Goal: Task Accomplishment & Management: Use online tool/utility

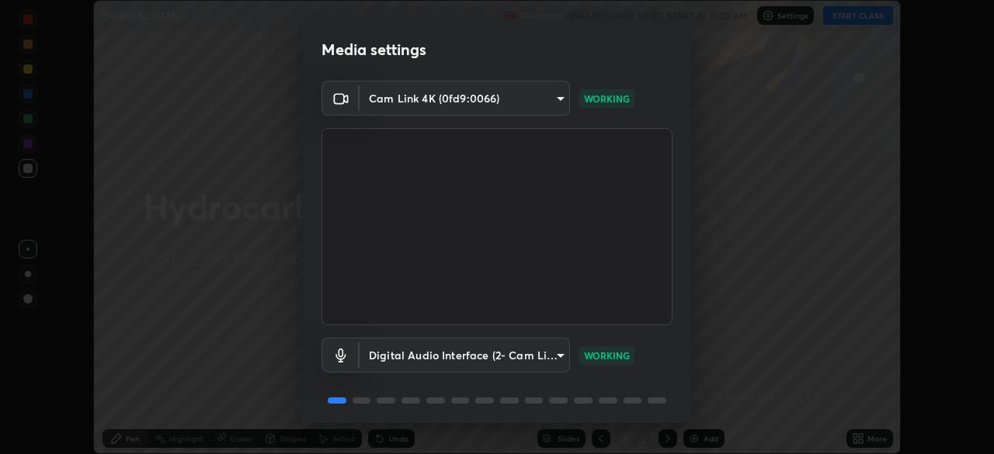
scroll to position [55, 0]
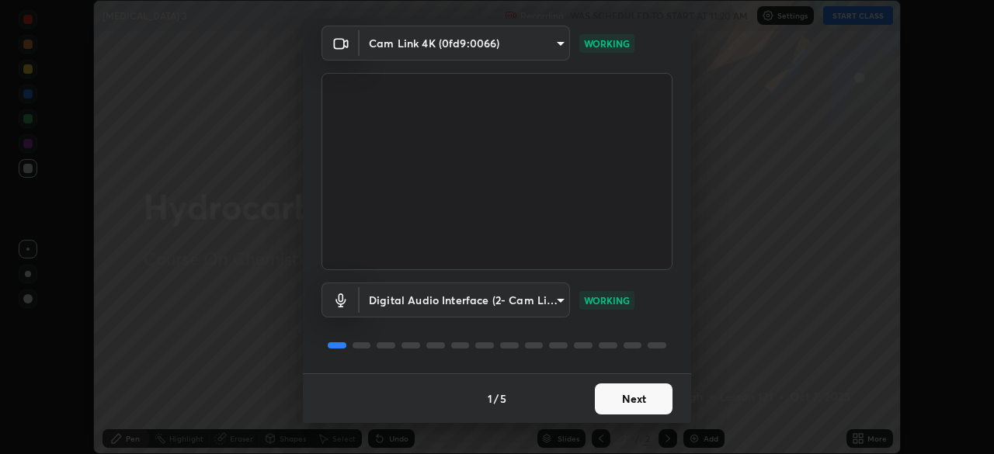
click at [646, 400] on button "Next" at bounding box center [634, 399] width 78 height 31
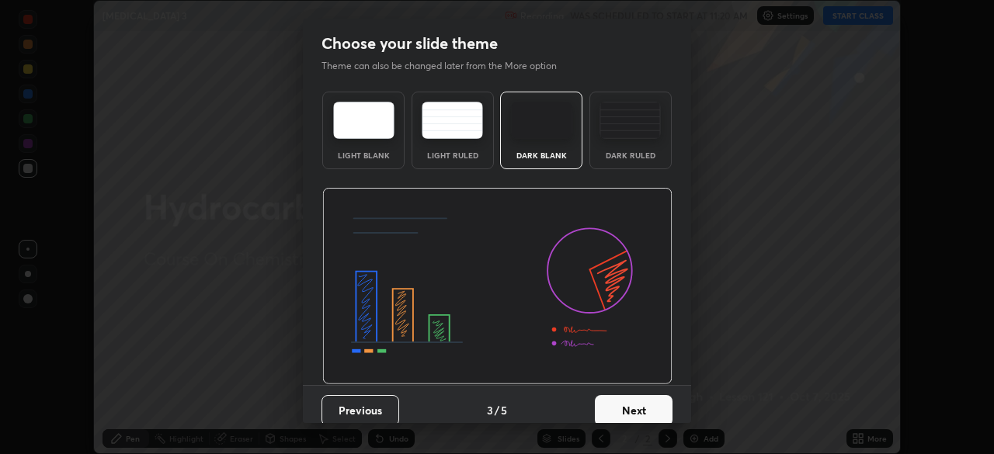
click at [651, 405] on button "Next" at bounding box center [634, 410] width 78 height 31
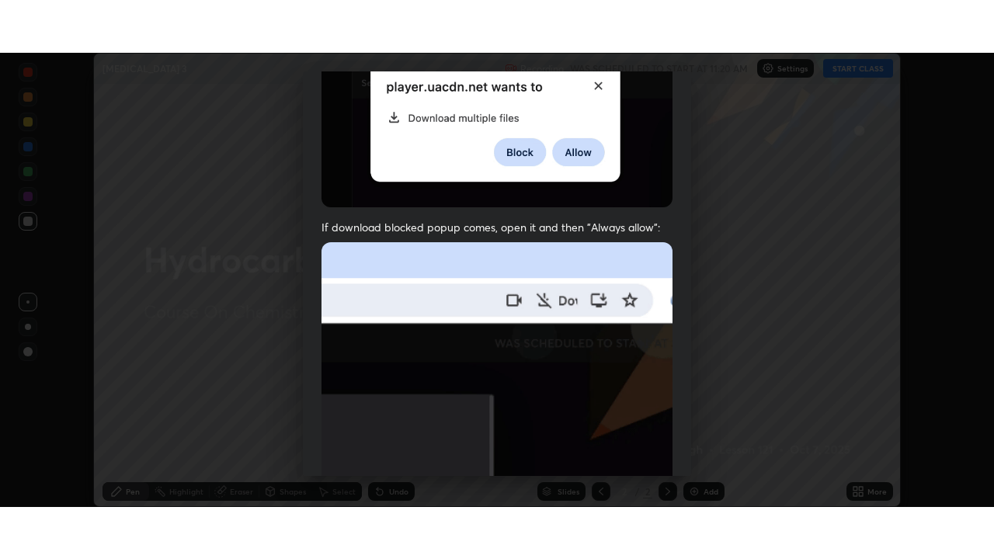
scroll to position [372, 0]
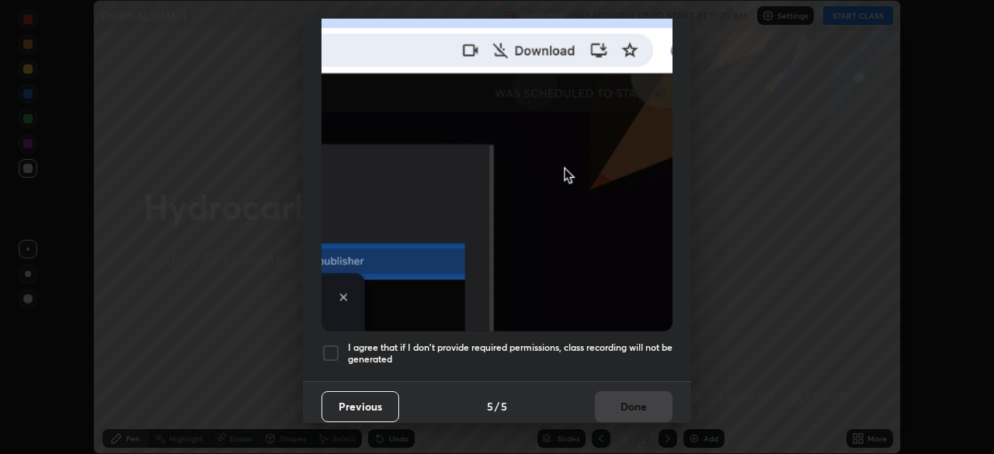
click at [642, 343] on h5 "I agree that if I don't provide required permissions, class recording will not …" at bounding box center [510, 354] width 325 height 24
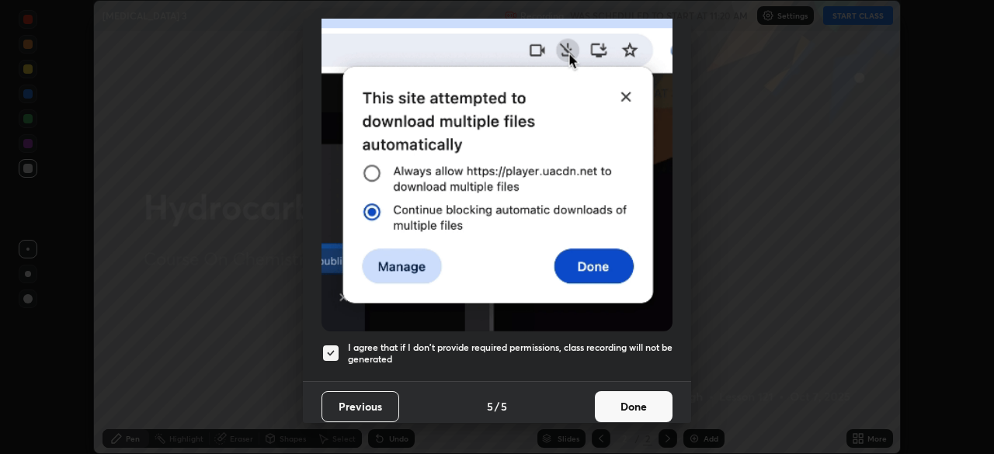
click at [646, 399] on button "Done" at bounding box center [634, 407] width 78 height 31
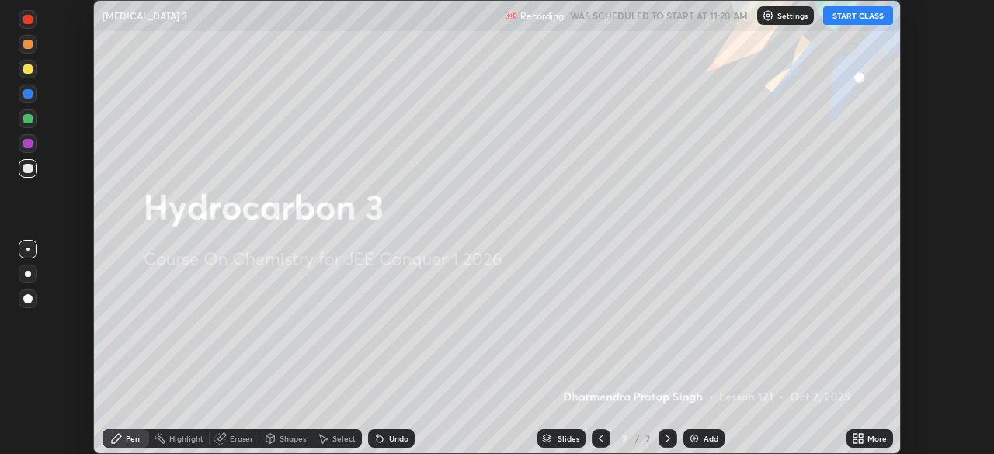
click at [868, 442] on div "More" at bounding box center [877, 439] width 19 height 8
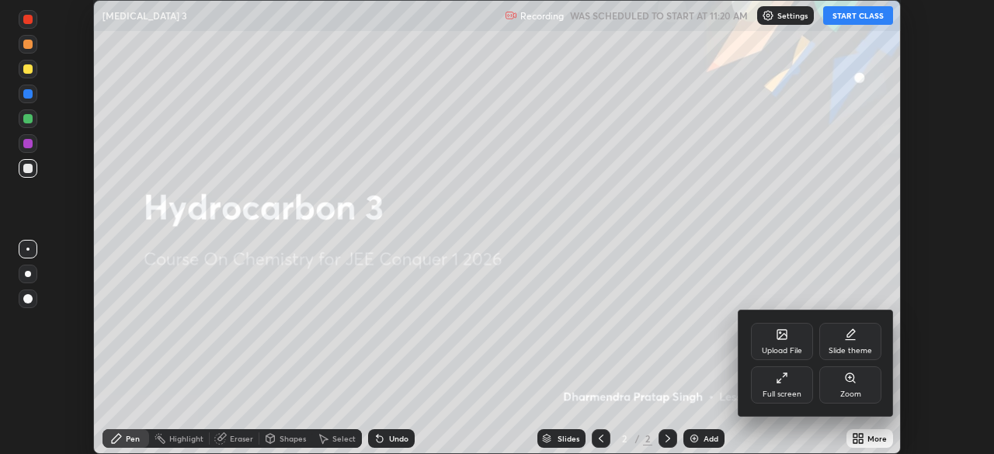
click at [789, 391] on div "Full screen" at bounding box center [782, 395] width 39 height 8
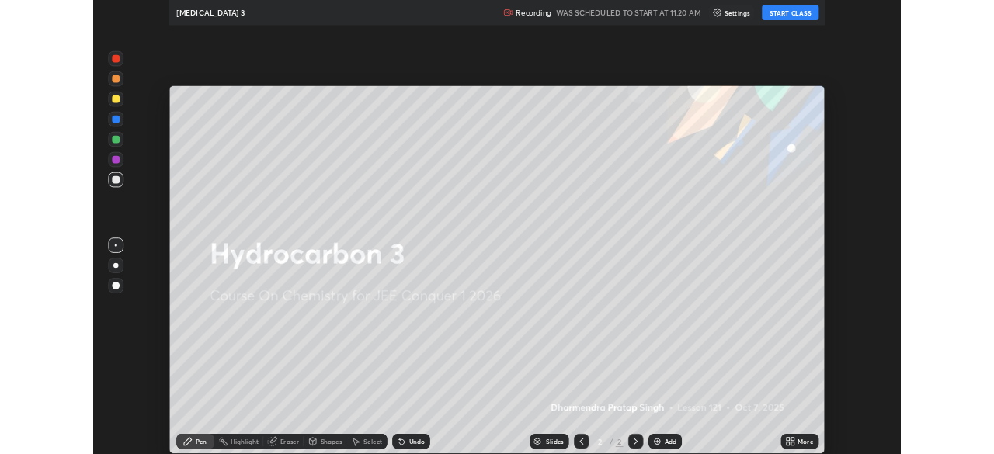
scroll to position [559, 994]
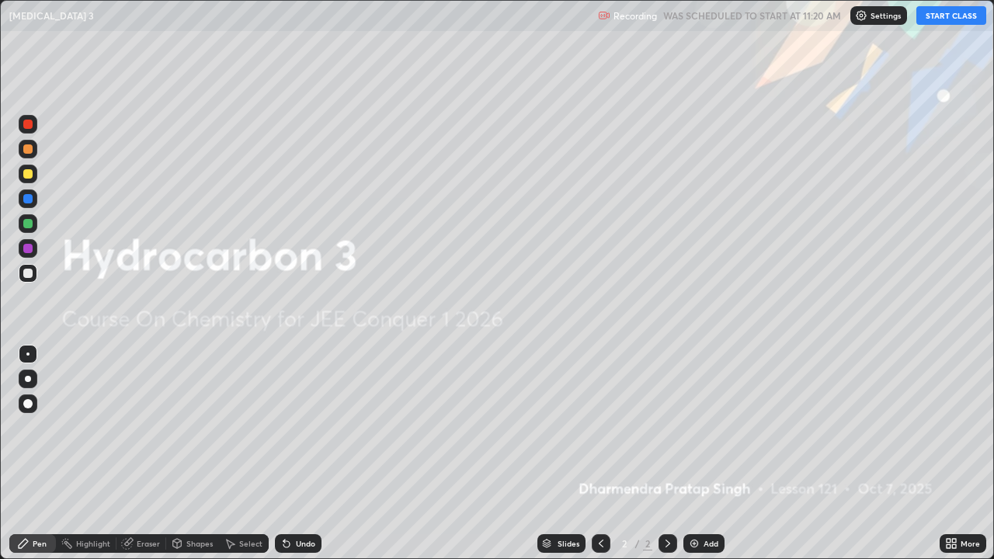
click at [948, 18] on button "START CLASS" at bounding box center [952, 15] width 70 height 19
click at [699, 454] on div "Add" at bounding box center [704, 543] width 41 height 19
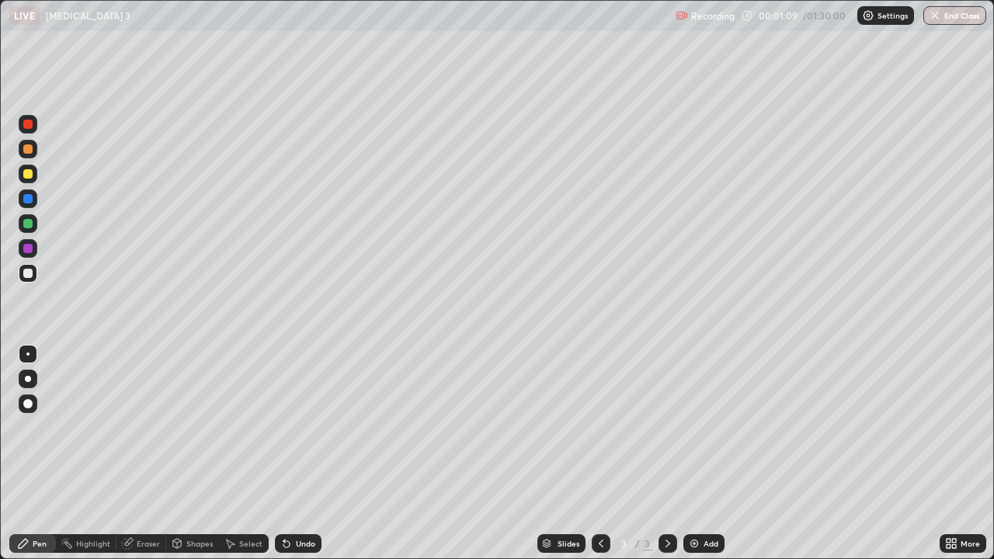
click at [149, 454] on div "Eraser" at bounding box center [148, 544] width 23 height 8
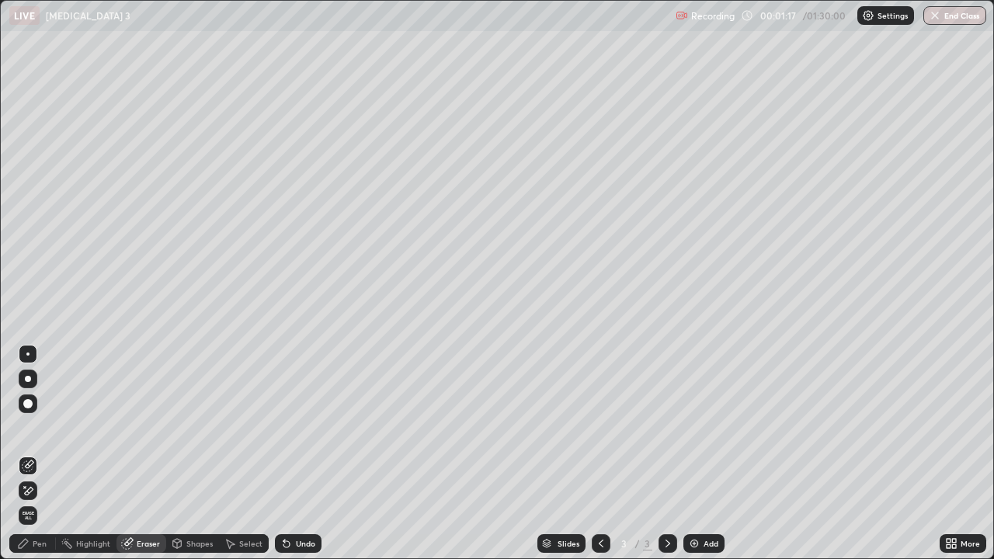
click at [43, 454] on div "Pen" at bounding box center [40, 544] width 14 height 8
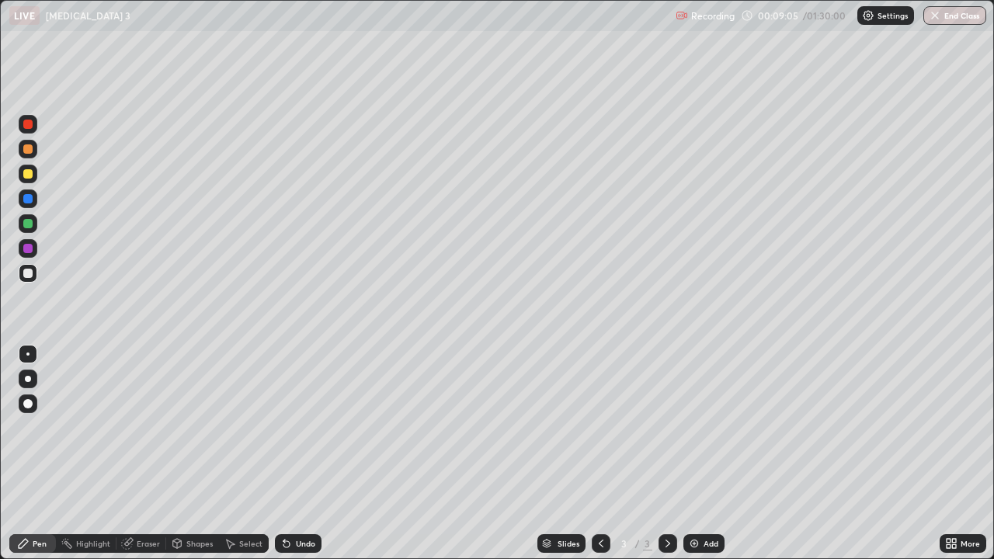
click at [695, 454] on img at bounding box center [694, 544] width 12 height 12
click at [606, 454] on div at bounding box center [601, 543] width 19 height 19
click at [663, 454] on icon at bounding box center [668, 544] width 12 height 12
click at [701, 454] on div "Add" at bounding box center [704, 543] width 41 height 19
click at [694, 454] on img at bounding box center [694, 544] width 12 height 12
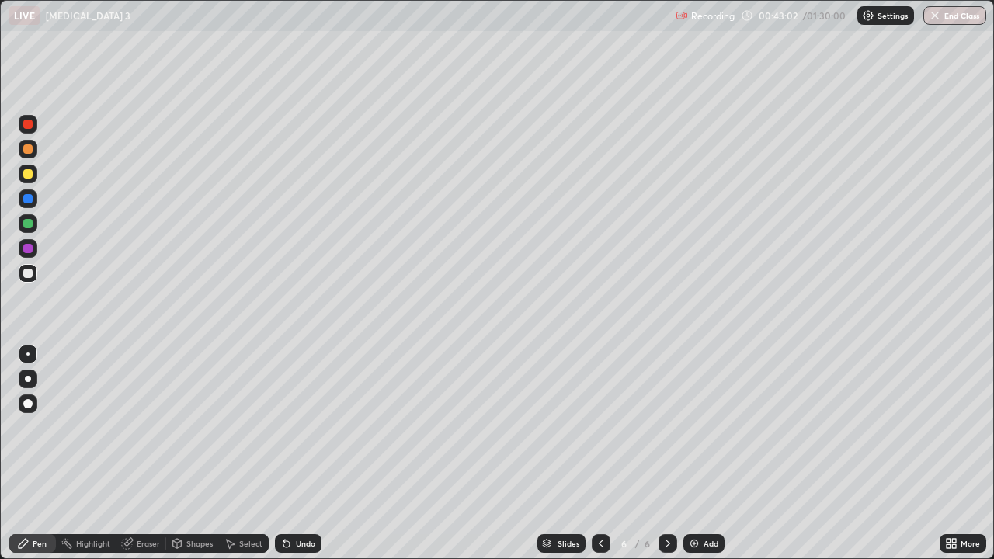
click at [699, 454] on div "Add" at bounding box center [704, 543] width 41 height 19
click at [597, 454] on icon at bounding box center [601, 544] width 12 height 12
click at [701, 454] on div "Add" at bounding box center [704, 543] width 41 height 19
click at [599, 454] on icon at bounding box center [601, 544] width 5 height 8
click at [663, 454] on icon at bounding box center [668, 544] width 12 height 12
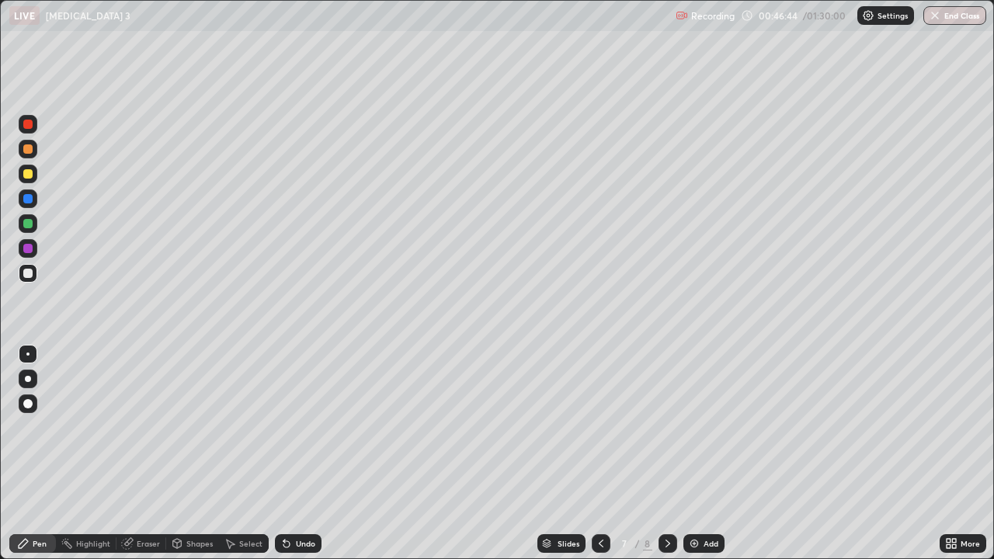
click at [669, 454] on icon at bounding box center [668, 544] width 12 height 12
click at [704, 454] on div "Add" at bounding box center [711, 544] width 15 height 8
click at [705, 454] on div "Add" at bounding box center [711, 544] width 15 height 8
click at [710, 454] on div "Add" at bounding box center [711, 544] width 15 height 8
click at [837, 454] on div "Slides 11 / 11 Add" at bounding box center [631, 543] width 618 height 31
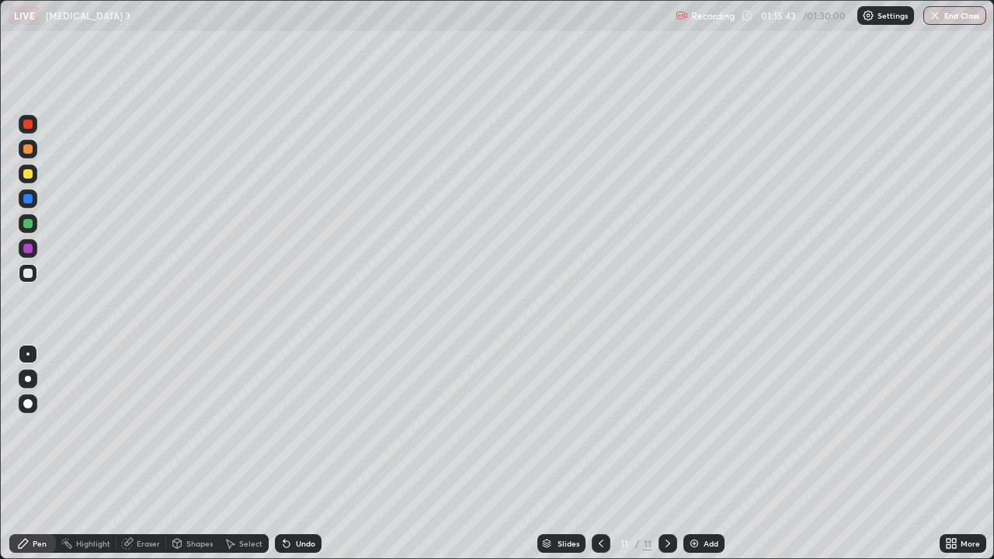
click at [701, 454] on div "Add" at bounding box center [704, 543] width 41 height 19
click at [600, 454] on icon at bounding box center [601, 544] width 12 height 12
click at [669, 454] on icon at bounding box center [668, 544] width 12 height 12
click at [706, 454] on div "Add" at bounding box center [711, 544] width 15 height 8
click at [602, 454] on icon at bounding box center [601, 544] width 12 height 12
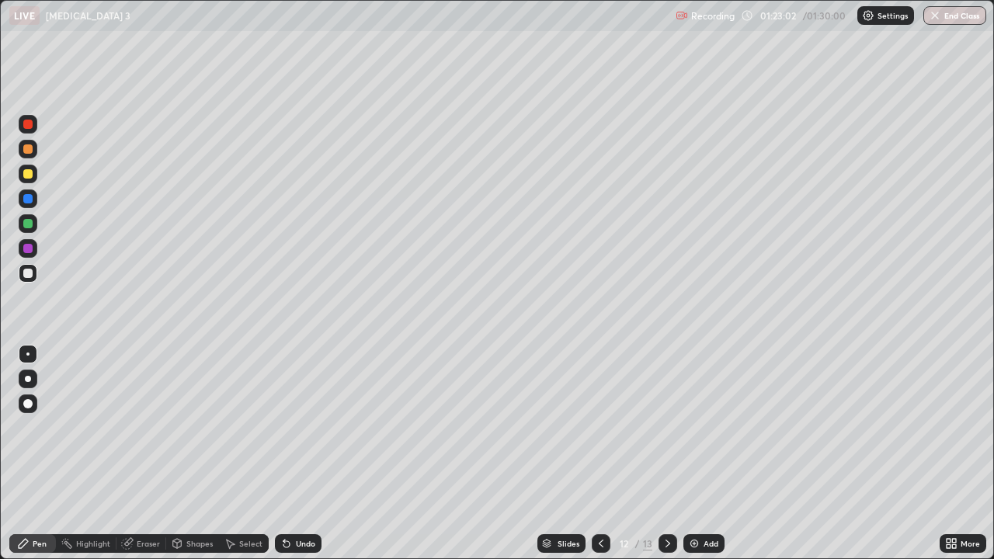
click at [605, 454] on icon at bounding box center [601, 544] width 12 height 12
click at [665, 454] on icon at bounding box center [668, 544] width 12 height 12
click at [667, 454] on icon at bounding box center [668, 544] width 12 height 12
click at [698, 454] on img at bounding box center [694, 544] width 12 height 12
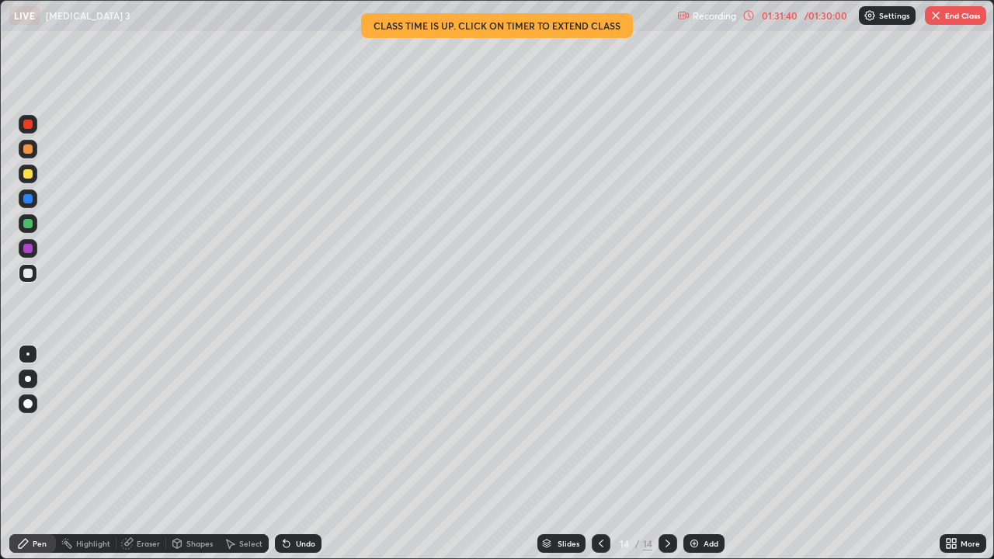
click at [951, 17] on button "End Class" at bounding box center [955, 15] width 61 height 19
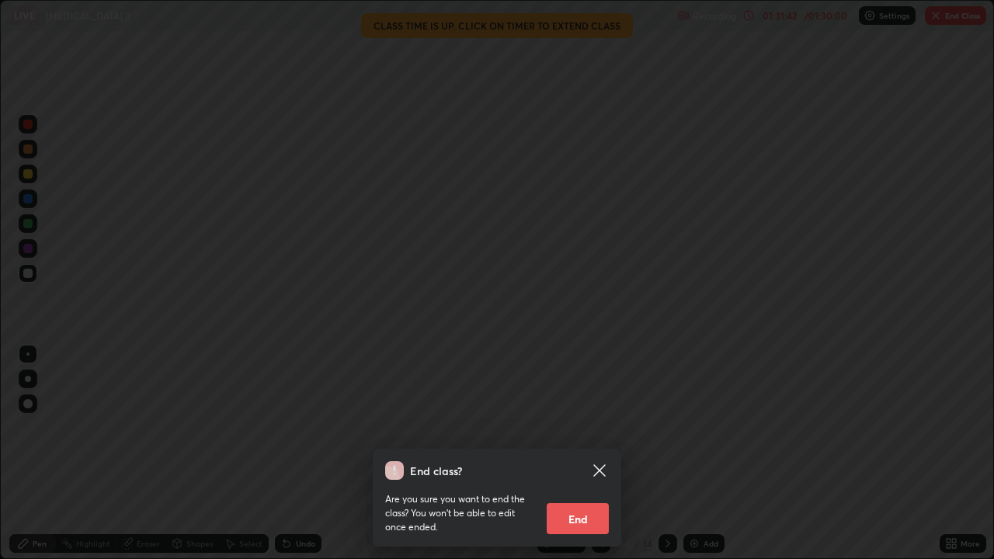
click at [590, 454] on button "End" at bounding box center [578, 518] width 62 height 31
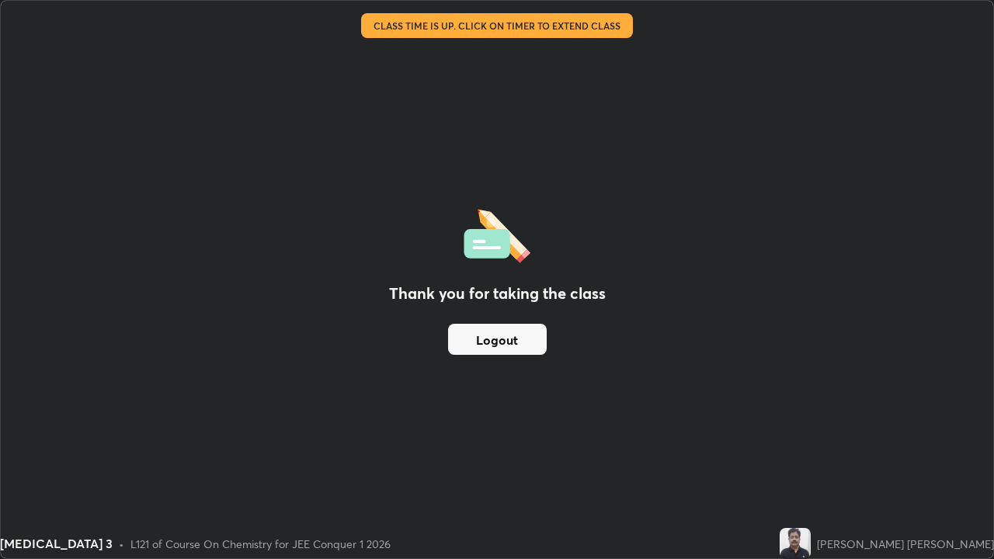
click at [518, 341] on button "Logout" at bounding box center [497, 339] width 99 height 31
click at [514, 351] on button "Logout" at bounding box center [497, 339] width 99 height 31
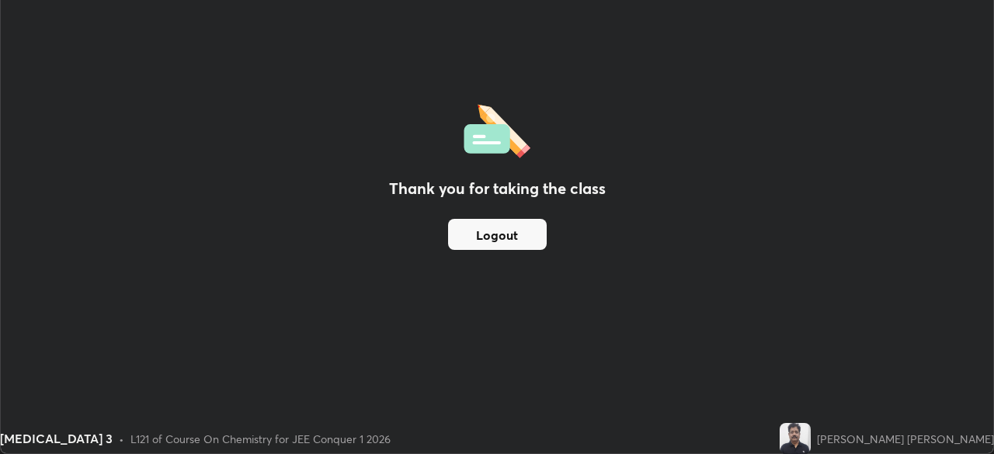
scroll to position [77227, 76687]
